Goal: Transaction & Acquisition: Purchase product/service

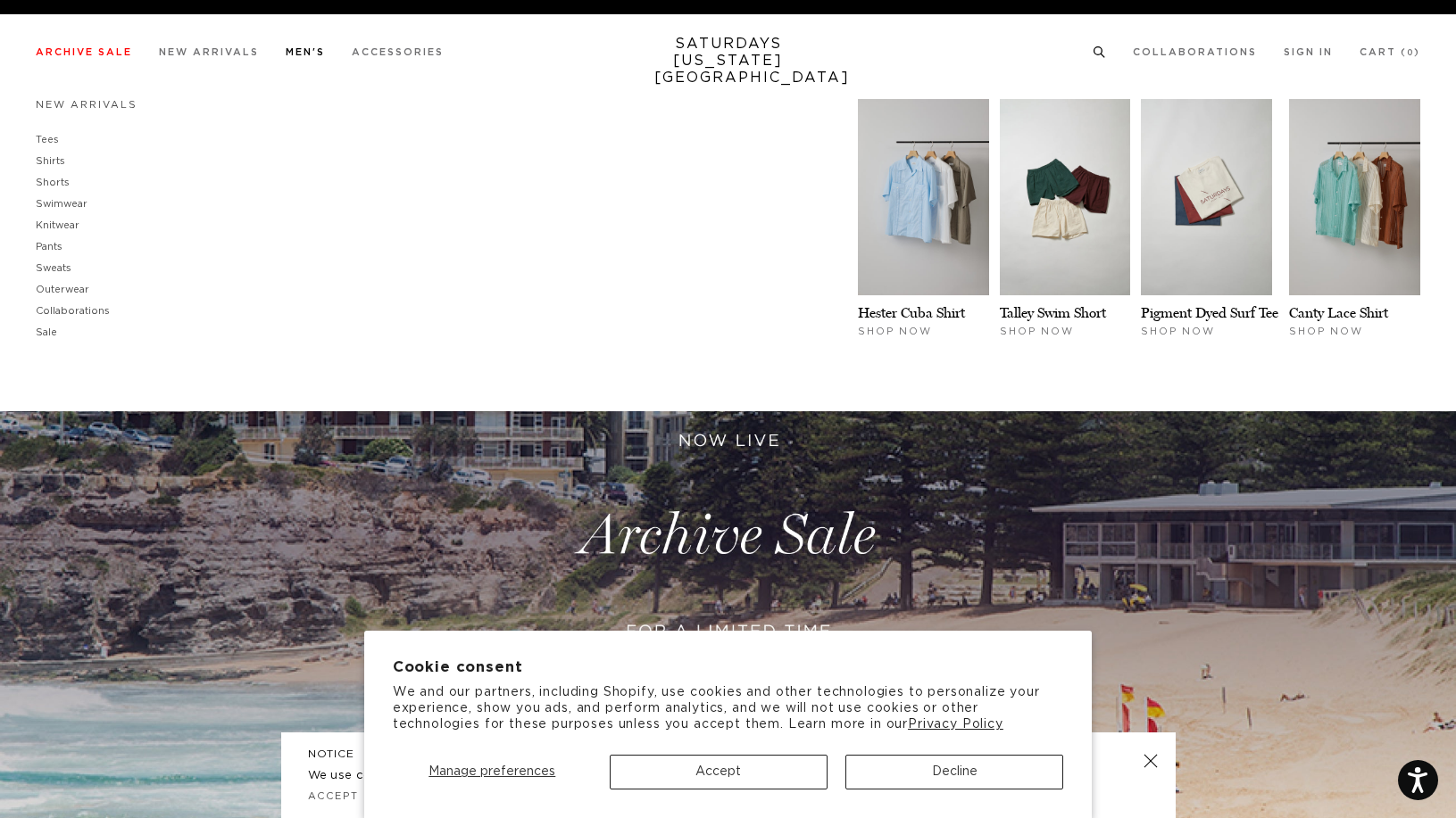
click at [297, 56] on link "Men's" at bounding box center [305, 52] width 40 height 10
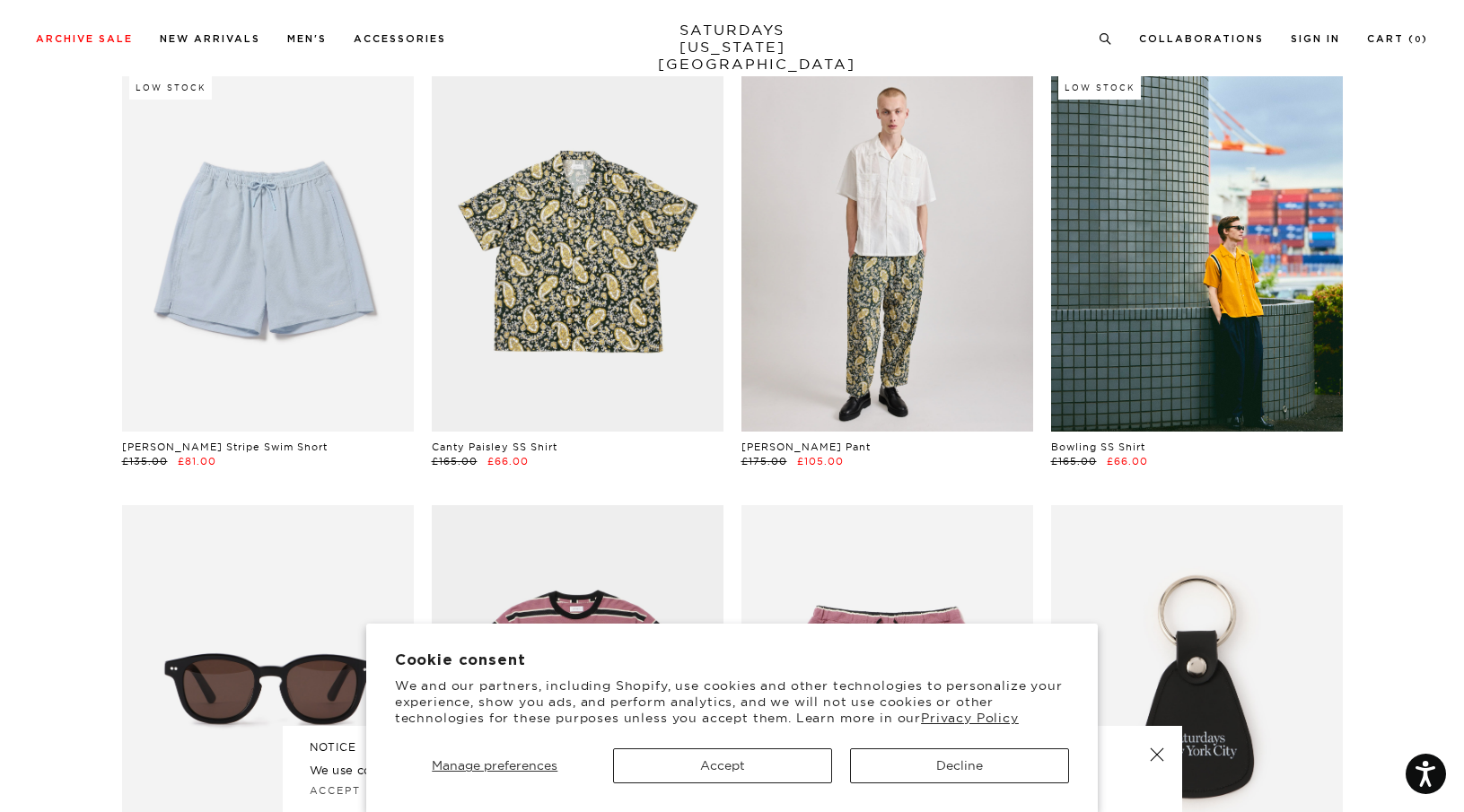
scroll to position [1117, 0]
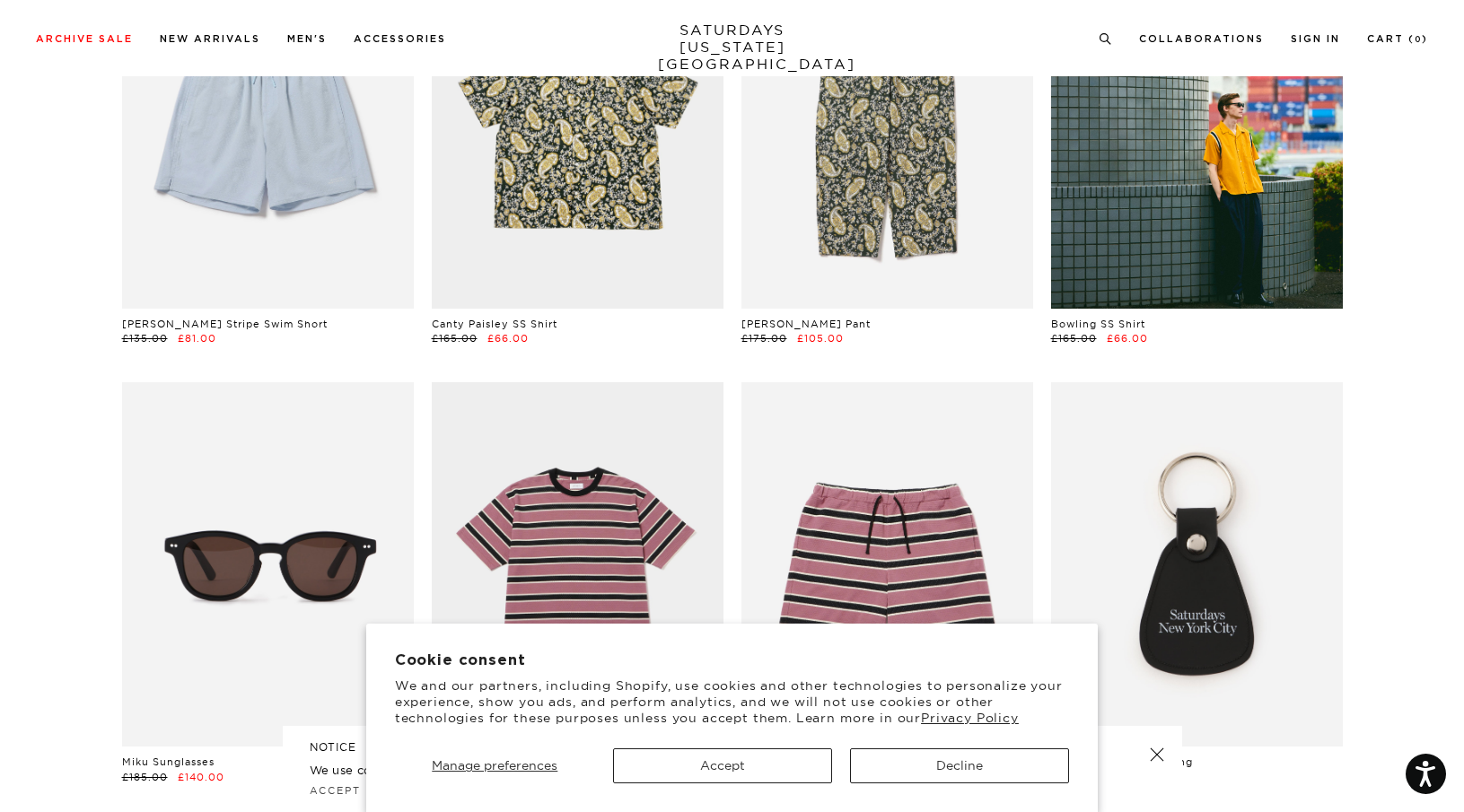
click at [923, 767] on button "Decline" at bounding box center [959, 766] width 219 height 35
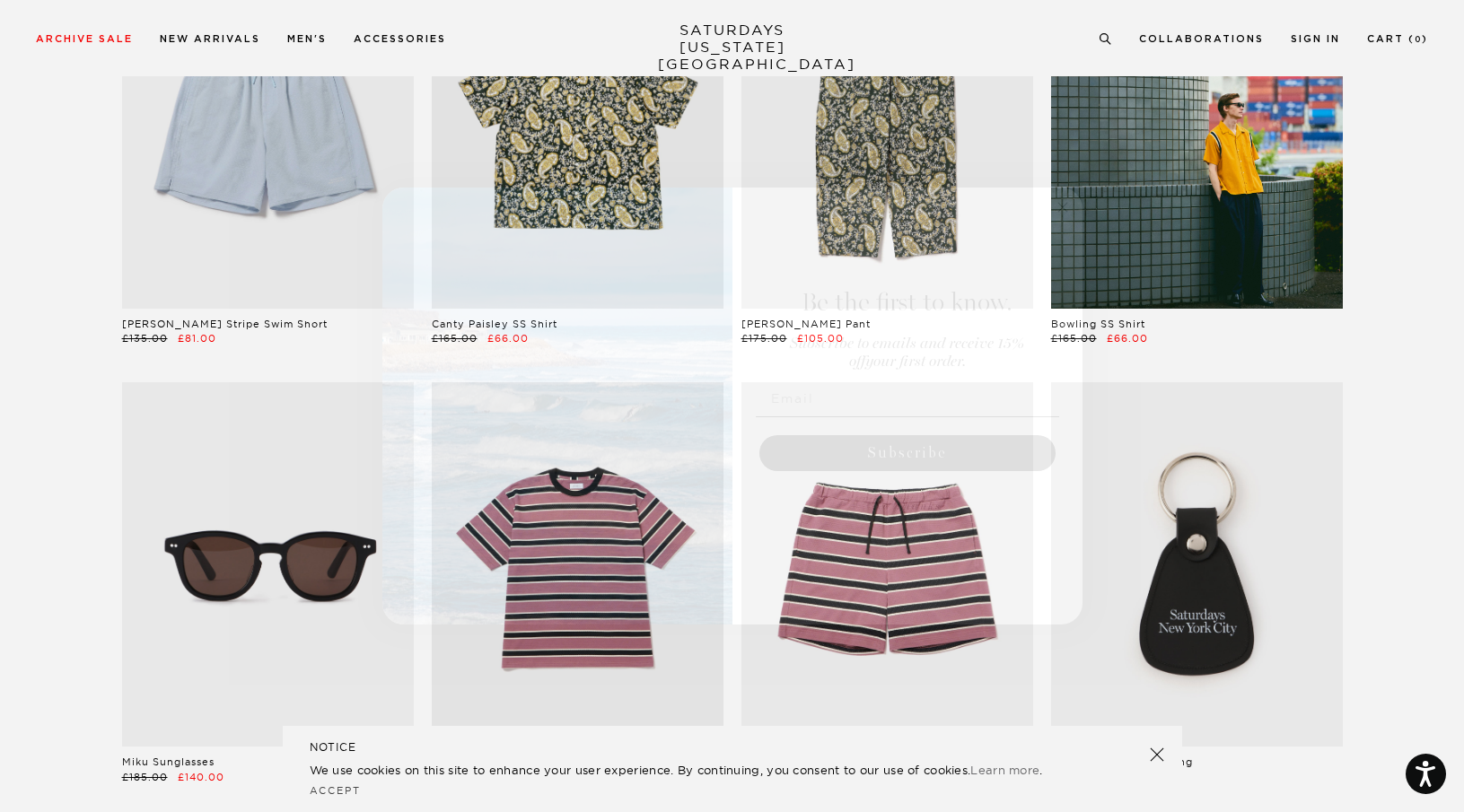
click at [1053, 212] on circle "Close dialog" at bounding box center [1062, 206] width 20 height 20
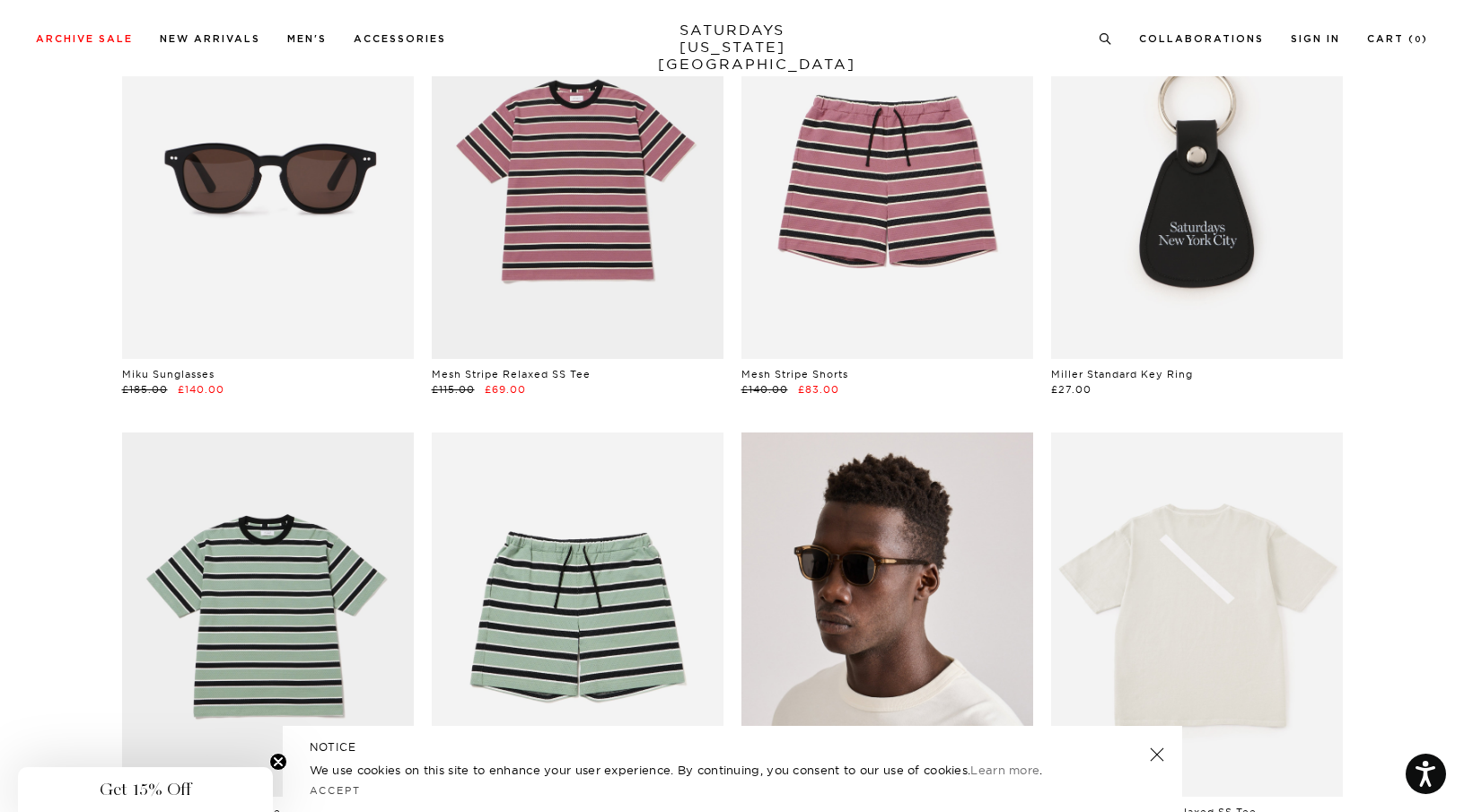
scroll to position [1520, 0]
